Goal: Navigation & Orientation: Find specific page/section

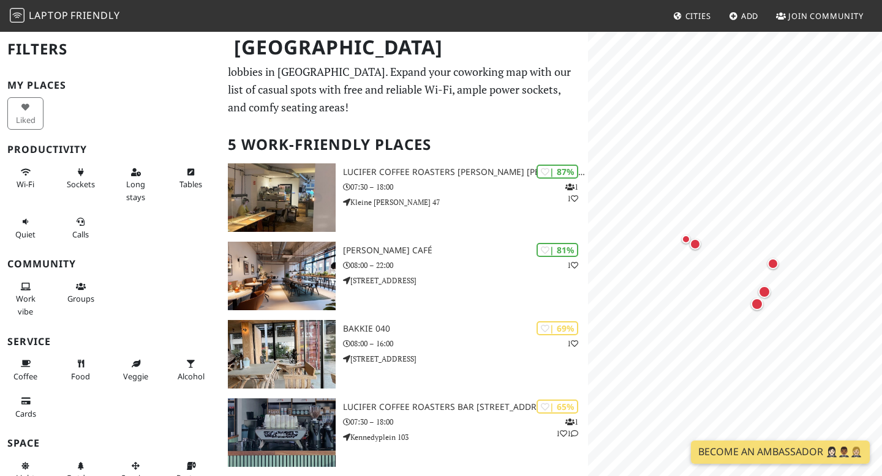
scroll to position [19, 0]
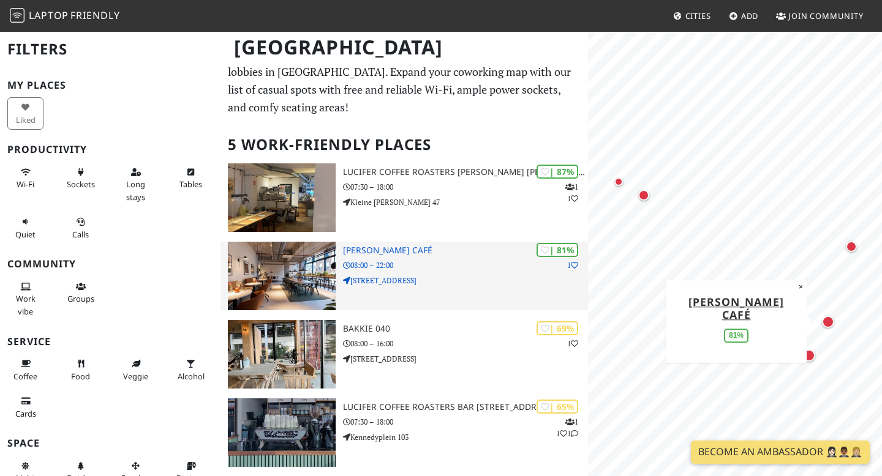
click at [294, 275] on img at bounding box center [282, 276] width 108 height 69
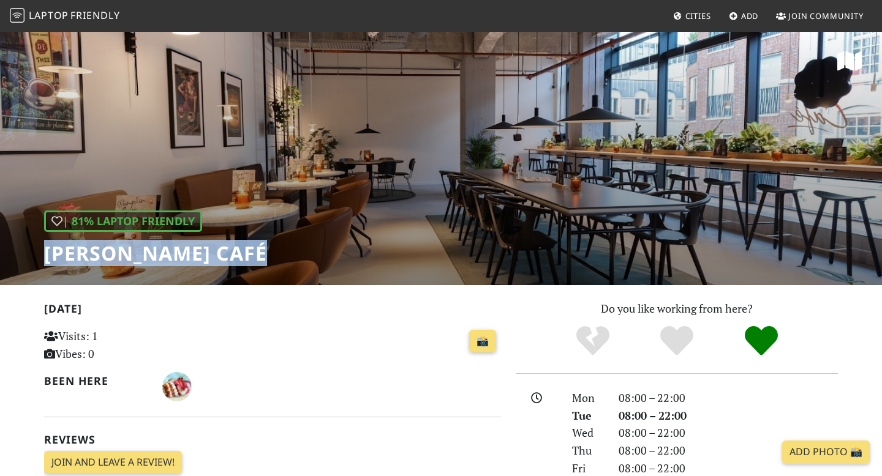
drag, startPoint x: 45, startPoint y: 246, endPoint x: 279, endPoint y: 246, distance: 233.9
click at [279, 246] on div "| 81% Laptop Friendly [PERSON_NAME] Café" at bounding box center [441, 158] width 882 height 255
copy h1 "[PERSON_NAME] Café"
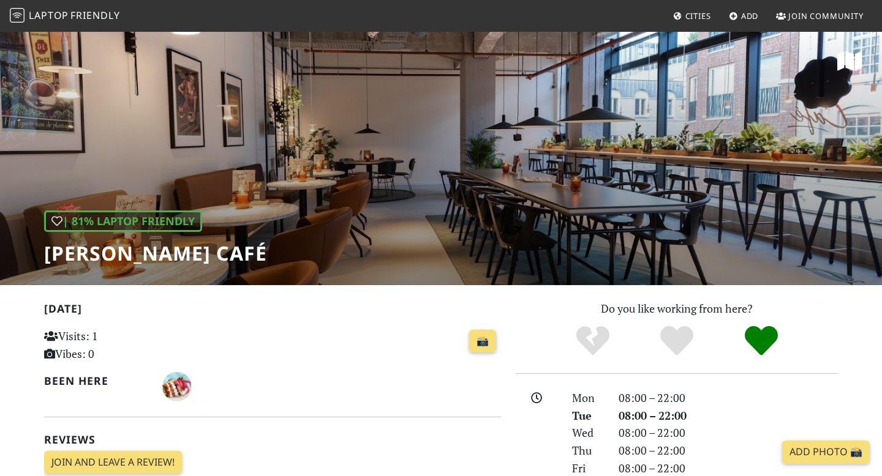
click at [361, 410] on div "[DATE] Visits: 1 Vibes: 0 📸 Been here Reviews Join and leave a review! Join and…" at bounding box center [272, 392] width 457 height 184
